Goal: Task Accomplishment & Management: Use online tool/utility

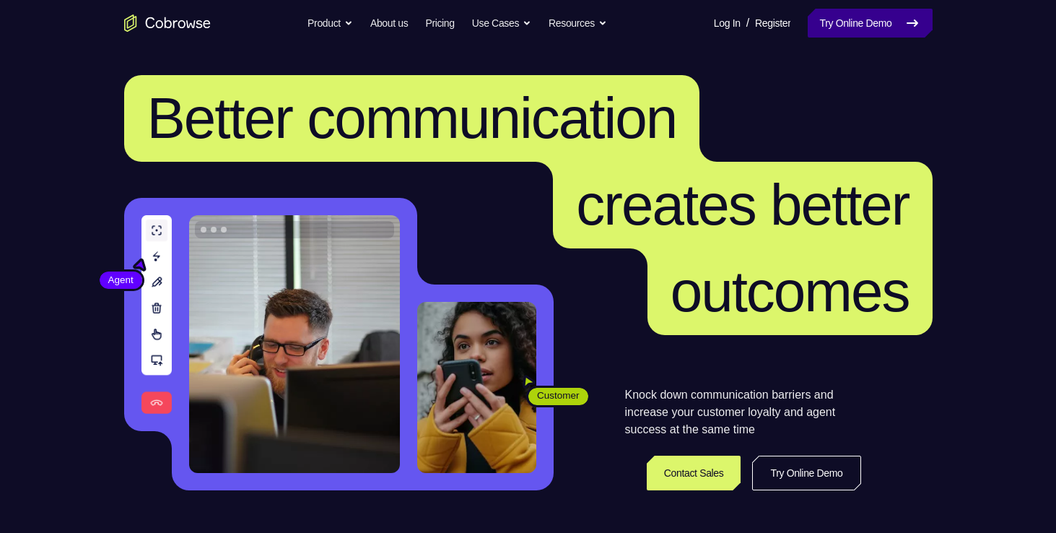
click at [844, 26] on link "Try Online Demo" at bounding box center [870, 23] width 124 height 29
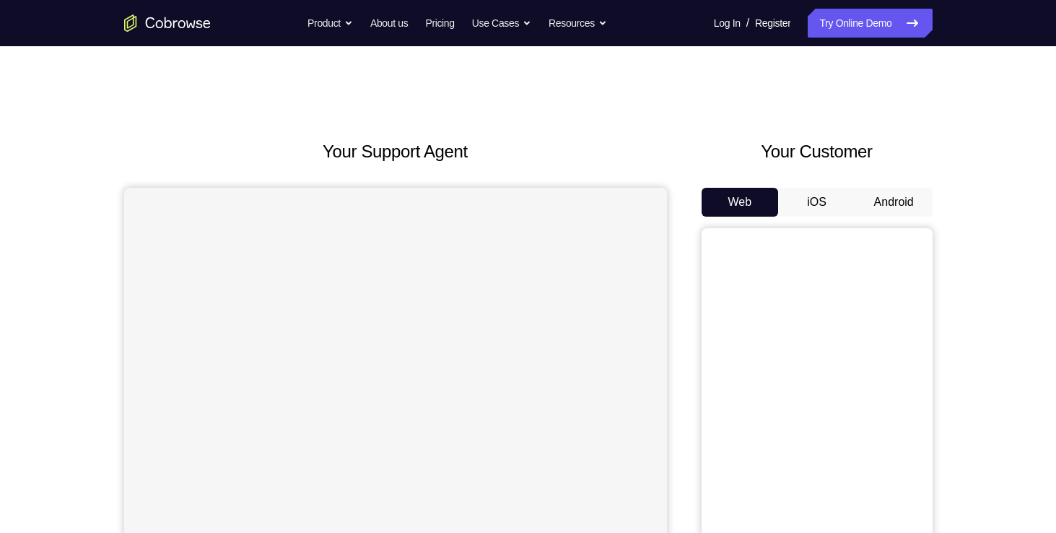
click at [876, 195] on button "Android" at bounding box center [893, 202] width 77 height 29
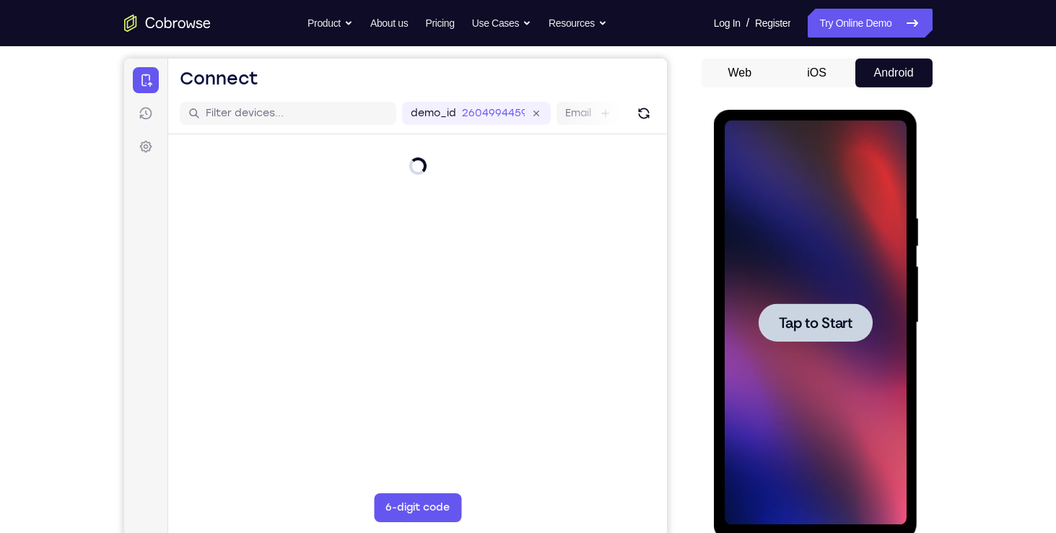
click at [844, 323] on span "Tap to Start" at bounding box center [816, 322] width 74 height 14
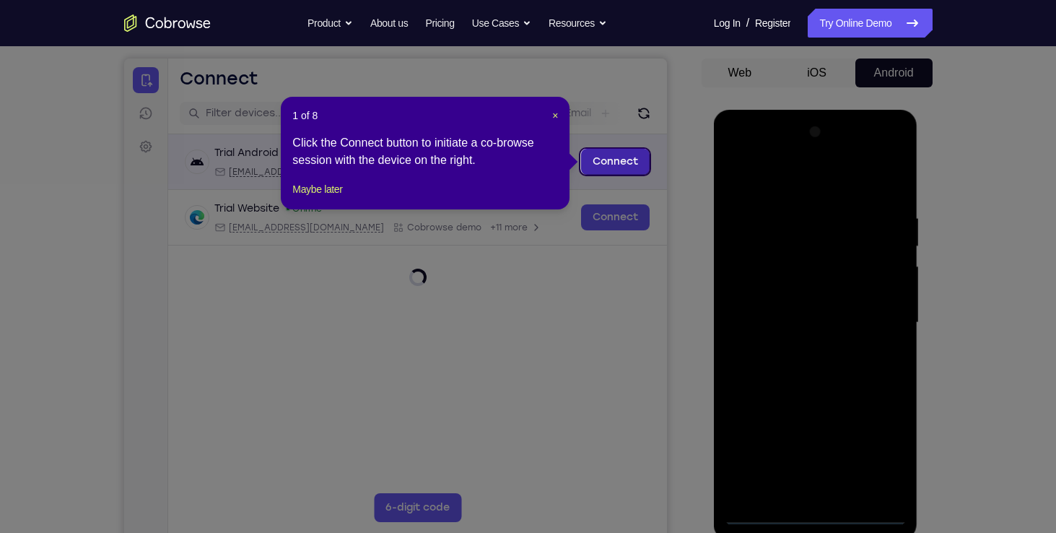
click at [626, 163] on link "Connect" at bounding box center [614, 162] width 69 height 26
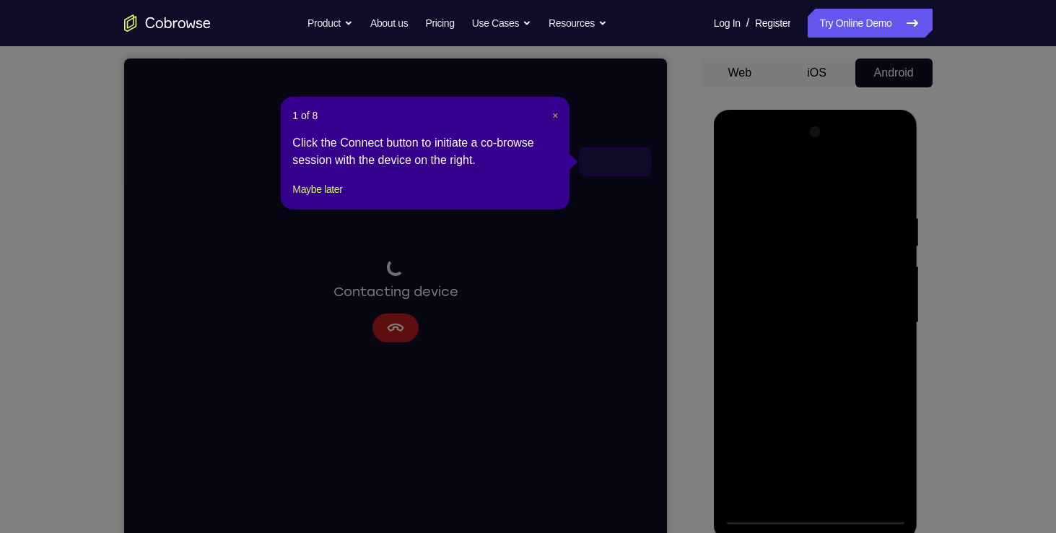
click at [553, 115] on span "×" at bounding box center [555, 116] width 6 height 12
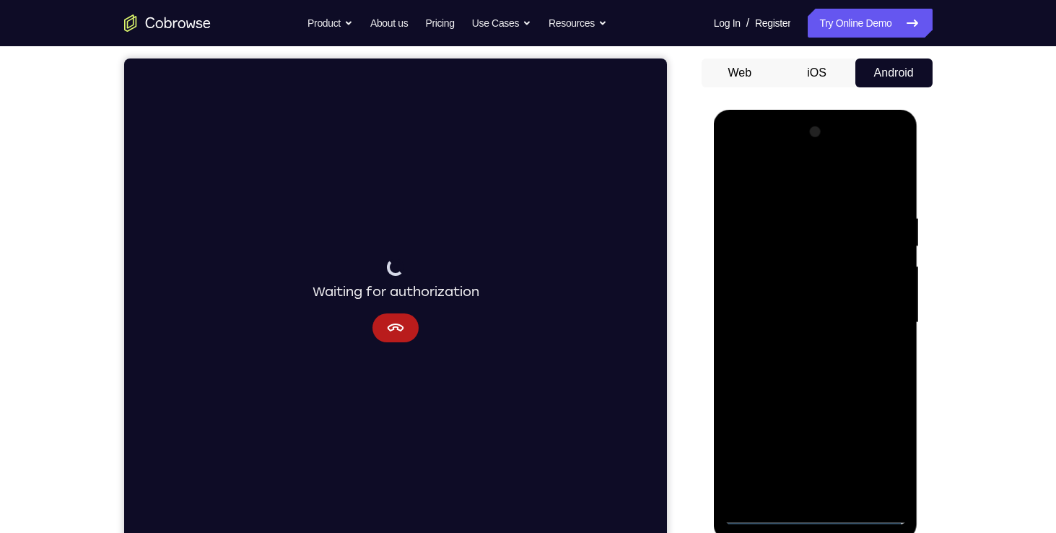
click at [839, 340] on div at bounding box center [816, 323] width 182 height 404
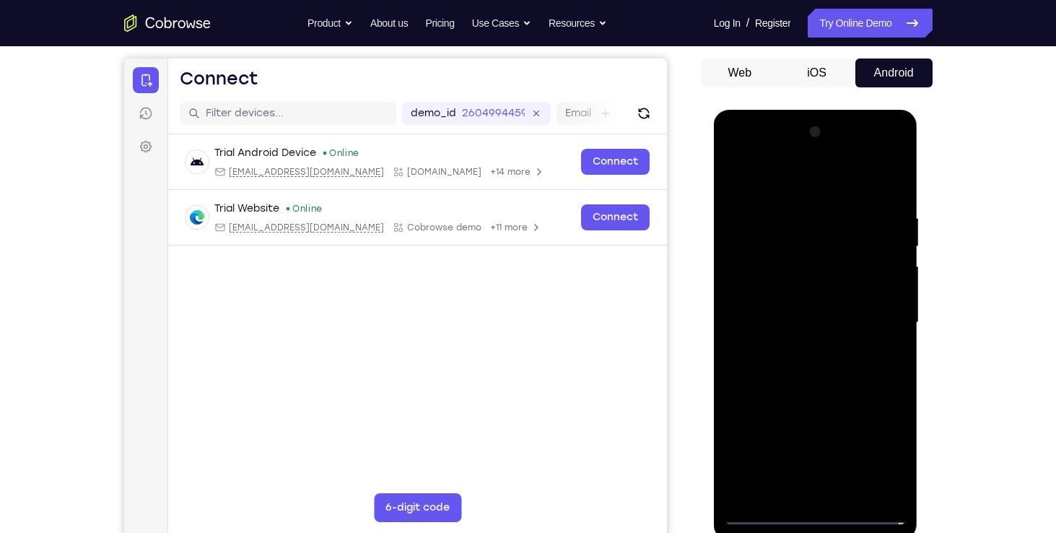
click at [815, 510] on div at bounding box center [816, 323] width 182 height 404
click at [881, 452] on div at bounding box center [816, 323] width 182 height 404
click at [764, 517] on div at bounding box center [816, 323] width 182 height 404
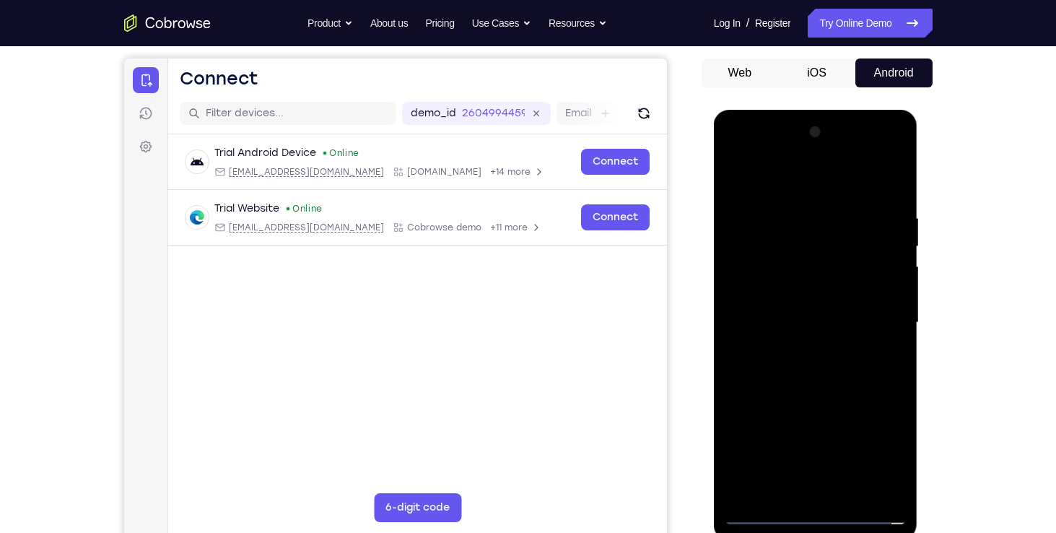
click at [808, 500] on div at bounding box center [816, 323] width 182 height 404
click at [808, 491] on div at bounding box center [816, 323] width 182 height 404
click at [810, 513] on div at bounding box center [816, 323] width 182 height 404
click at [879, 458] on div at bounding box center [816, 323] width 182 height 404
click at [739, 154] on div at bounding box center [816, 323] width 182 height 404
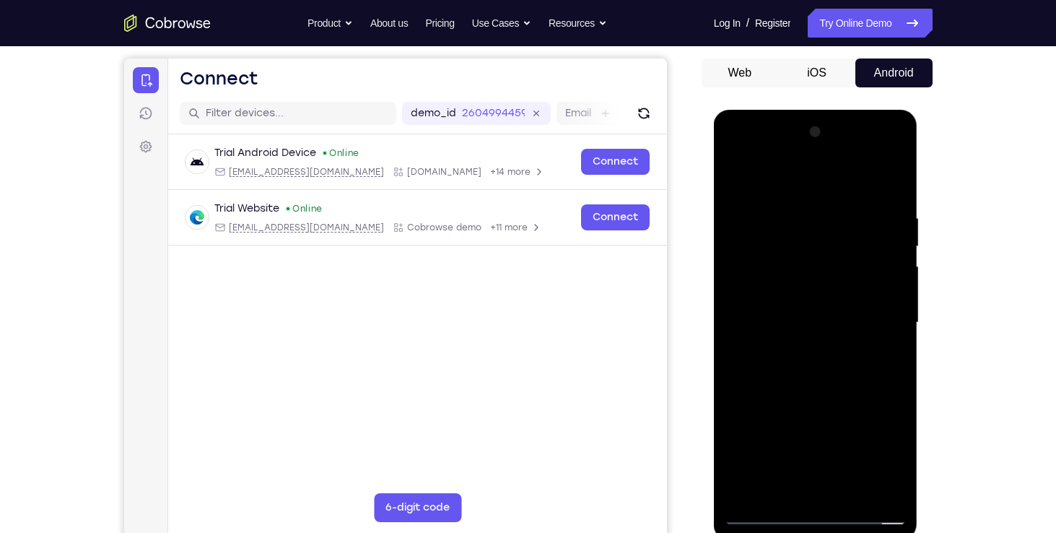
click at [812, 242] on div at bounding box center [816, 323] width 182 height 404
click at [875, 315] on div at bounding box center [816, 323] width 182 height 404
click at [873, 230] on div at bounding box center [816, 323] width 182 height 404
click at [879, 318] on div at bounding box center [816, 323] width 182 height 404
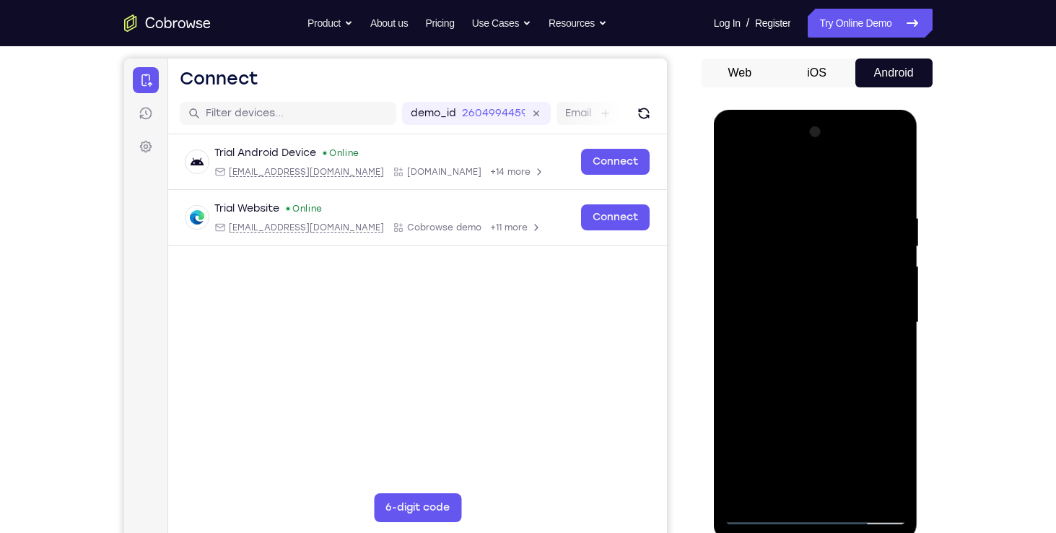
click at [879, 318] on div at bounding box center [816, 323] width 182 height 404
click at [800, 349] on div at bounding box center [816, 323] width 182 height 404
click at [800, 305] on div at bounding box center [816, 323] width 182 height 404
click at [855, 185] on div at bounding box center [816, 323] width 182 height 404
click at [745, 434] on div at bounding box center [816, 323] width 182 height 404
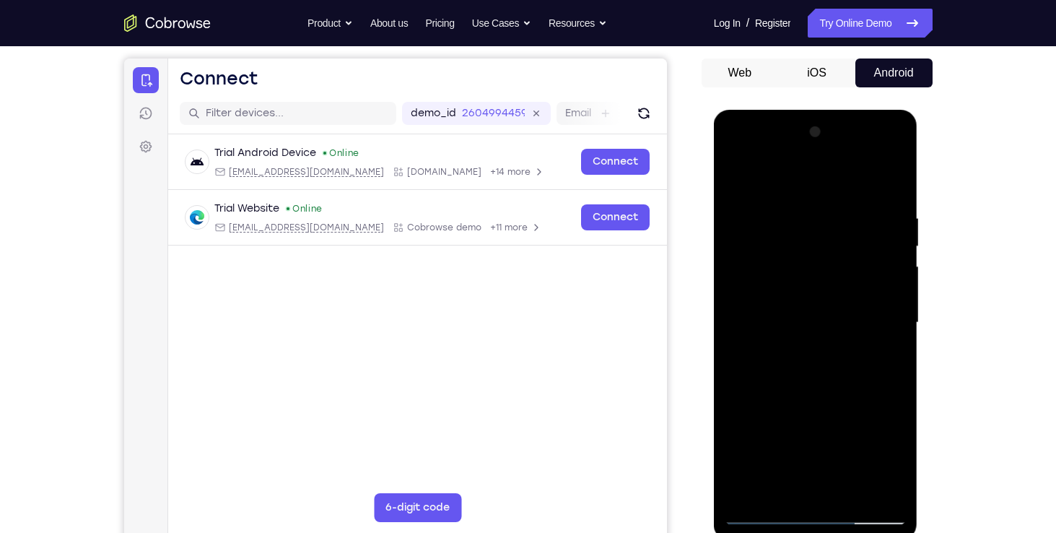
click at [893, 486] on div at bounding box center [816, 323] width 182 height 404
click at [761, 513] on div at bounding box center [816, 323] width 182 height 404
click at [826, 149] on div at bounding box center [816, 323] width 182 height 404
click at [739, 462] on div at bounding box center [816, 323] width 182 height 404
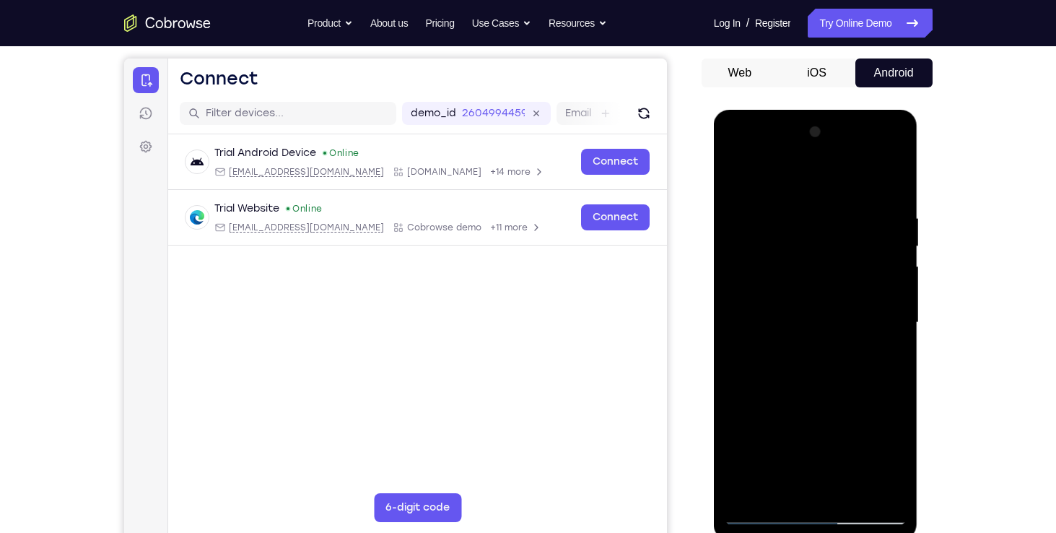
click at [736, 489] on div at bounding box center [816, 323] width 182 height 404
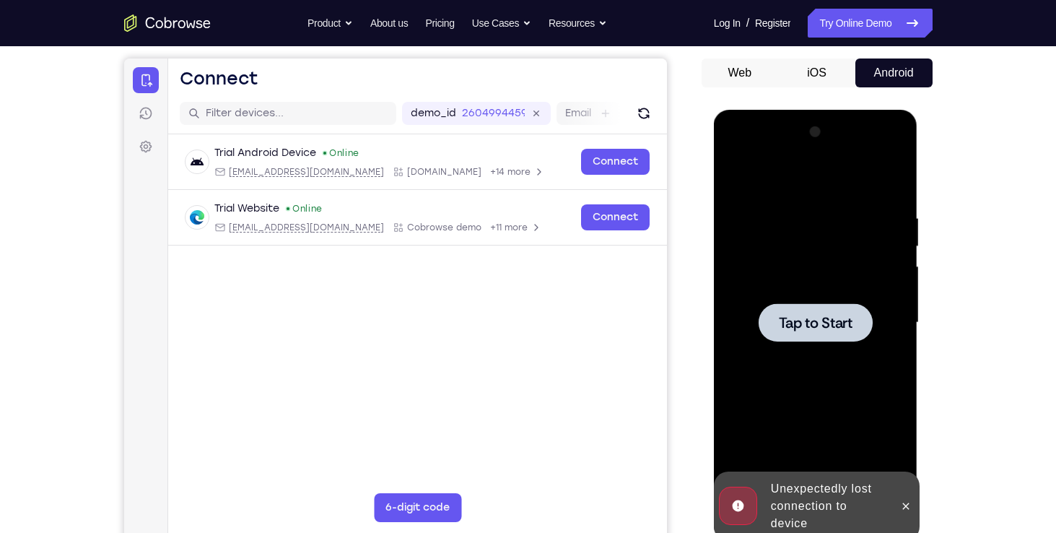
click at [809, 315] on span "Tap to Start" at bounding box center [816, 322] width 74 height 14
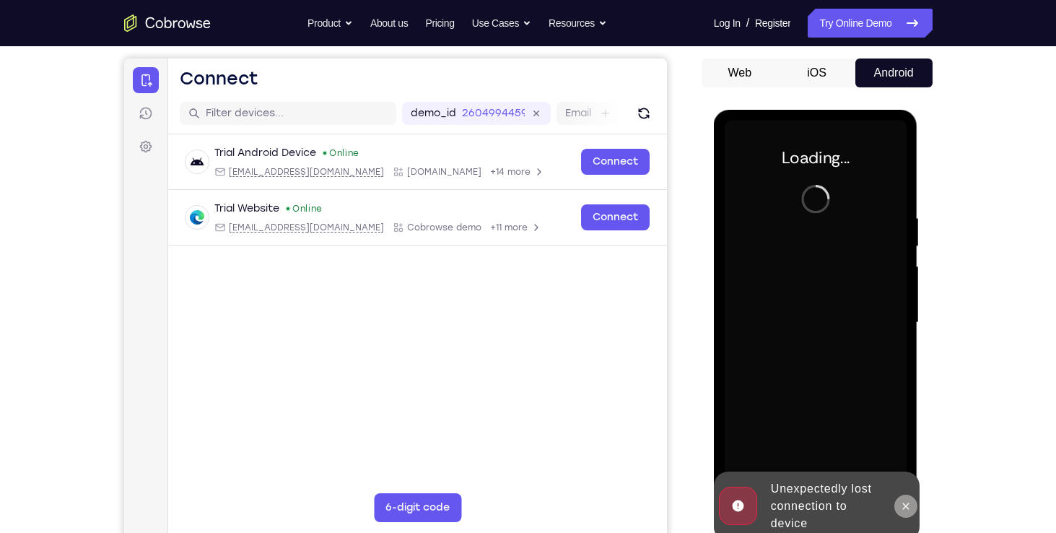
click at [904, 502] on icon at bounding box center [906, 506] width 12 height 12
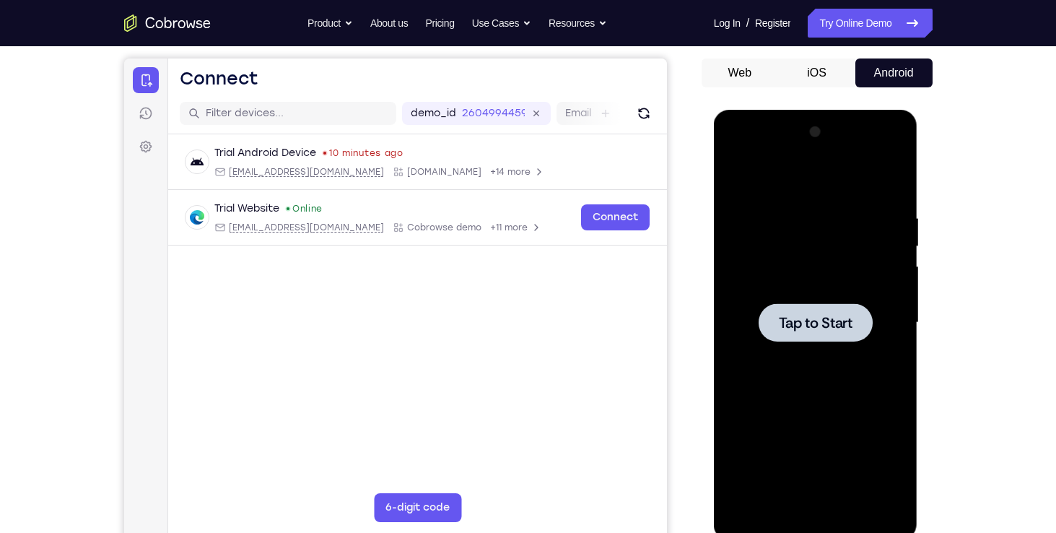
click at [828, 316] on span "Tap to Start" at bounding box center [816, 322] width 74 height 14
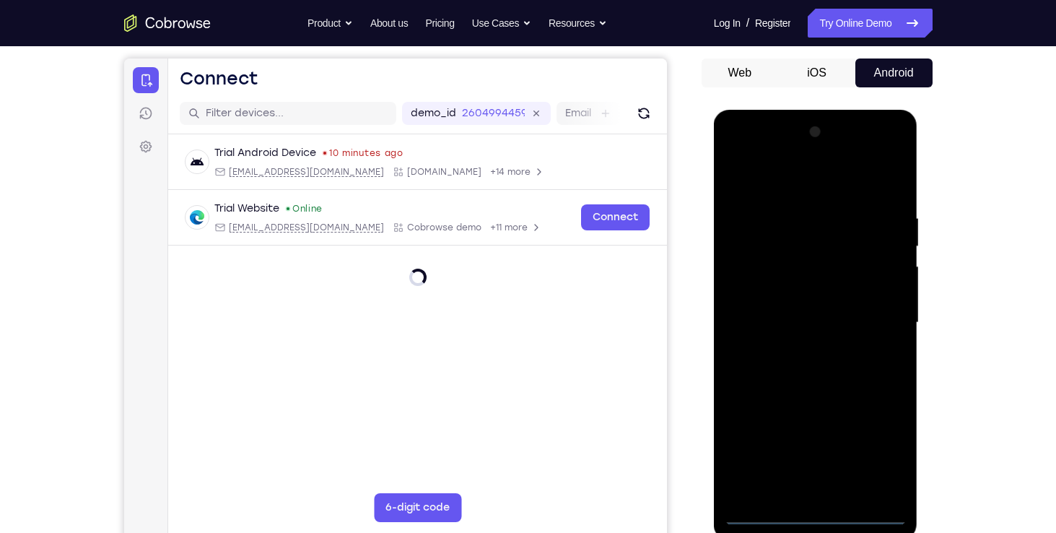
click at [819, 513] on div at bounding box center [816, 323] width 182 height 404
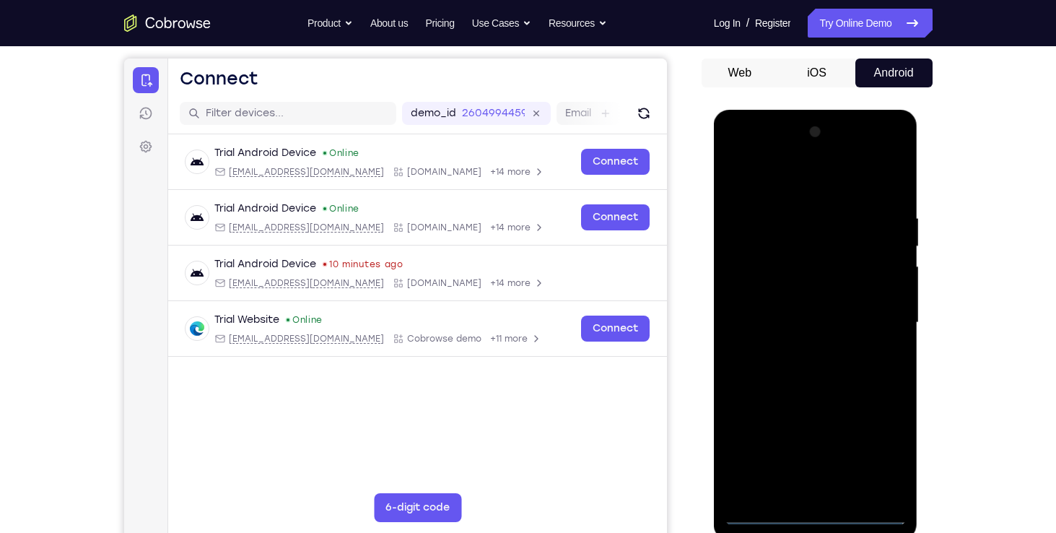
click at [880, 457] on div at bounding box center [816, 323] width 182 height 404
click at [893, 181] on div at bounding box center [816, 323] width 182 height 404
click at [739, 153] on div at bounding box center [816, 323] width 182 height 404
click at [818, 243] on div at bounding box center [816, 323] width 182 height 404
click at [891, 489] on div at bounding box center [816, 323] width 182 height 404
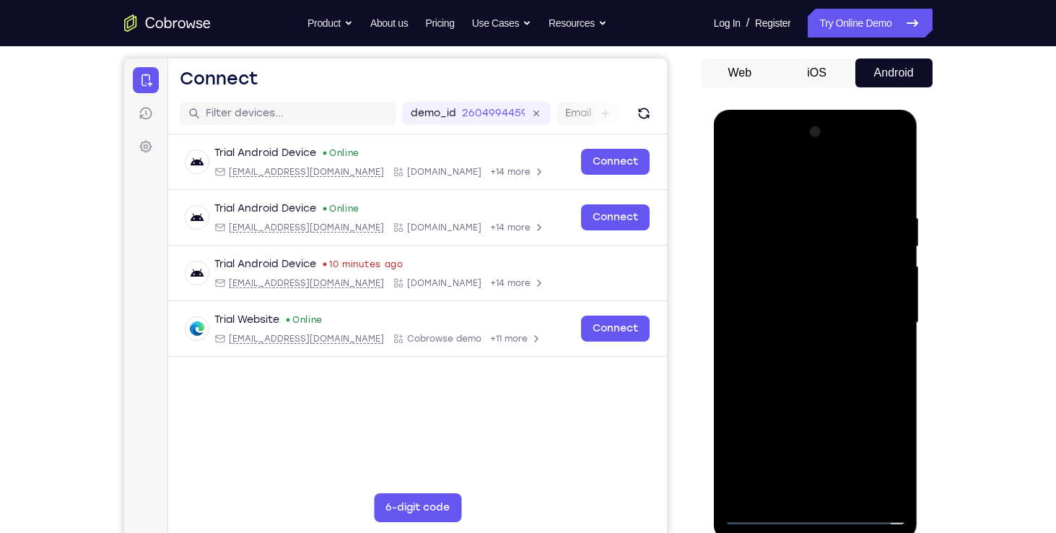
click at [831, 157] on div at bounding box center [816, 323] width 182 height 404
click at [896, 491] on div at bounding box center [816, 323] width 182 height 404
click at [796, 154] on div at bounding box center [816, 323] width 182 height 404
click at [783, 383] on div at bounding box center [816, 323] width 182 height 404
click at [806, 228] on div at bounding box center [816, 323] width 182 height 404
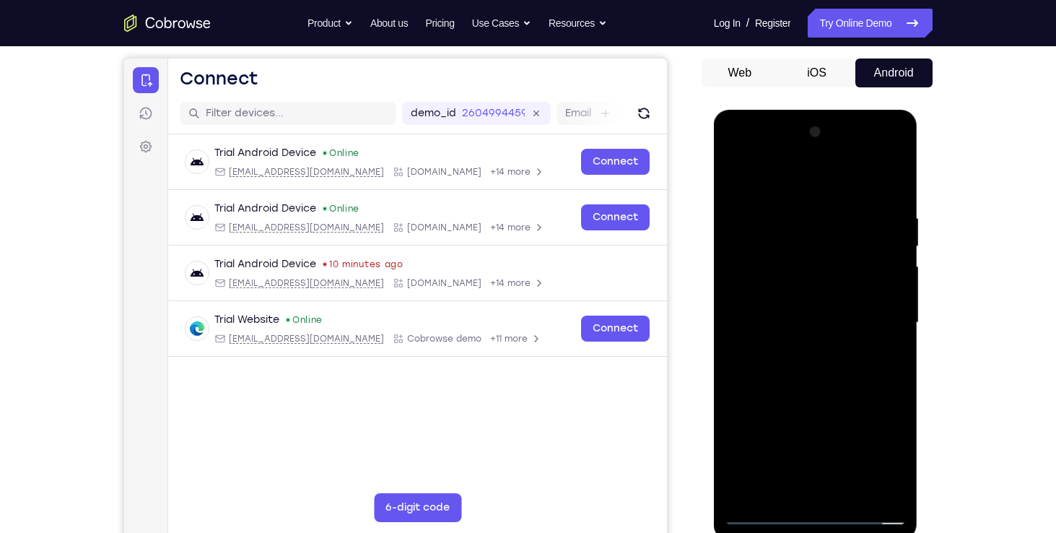
click at [785, 254] on div at bounding box center [816, 323] width 182 height 404
drag, startPoint x: 856, startPoint y: 253, endPoint x: 748, endPoint y: 236, distance: 109.6
click at [748, 236] on div at bounding box center [816, 323] width 182 height 404
click at [740, 156] on div at bounding box center [816, 323] width 182 height 404
click at [736, 159] on div at bounding box center [816, 323] width 182 height 404
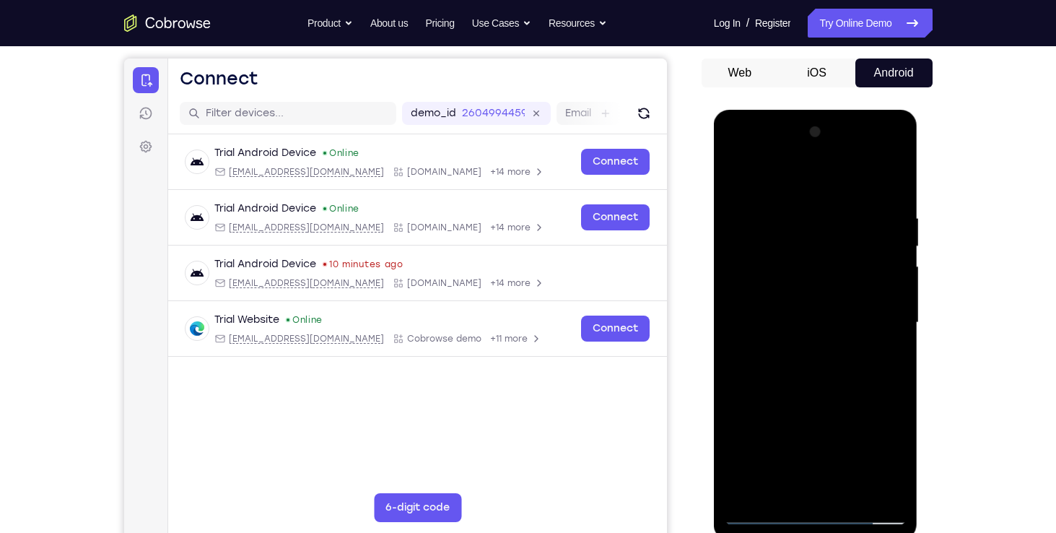
click at [736, 159] on div at bounding box center [816, 323] width 182 height 404
click at [786, 287] on div at bounding box center [816, 323] width 182 height 404
click at [797, 245] on div at bounding box center [816, 323] width 182 height 404
